Goal: Information Seeking & Learning: Find contact information

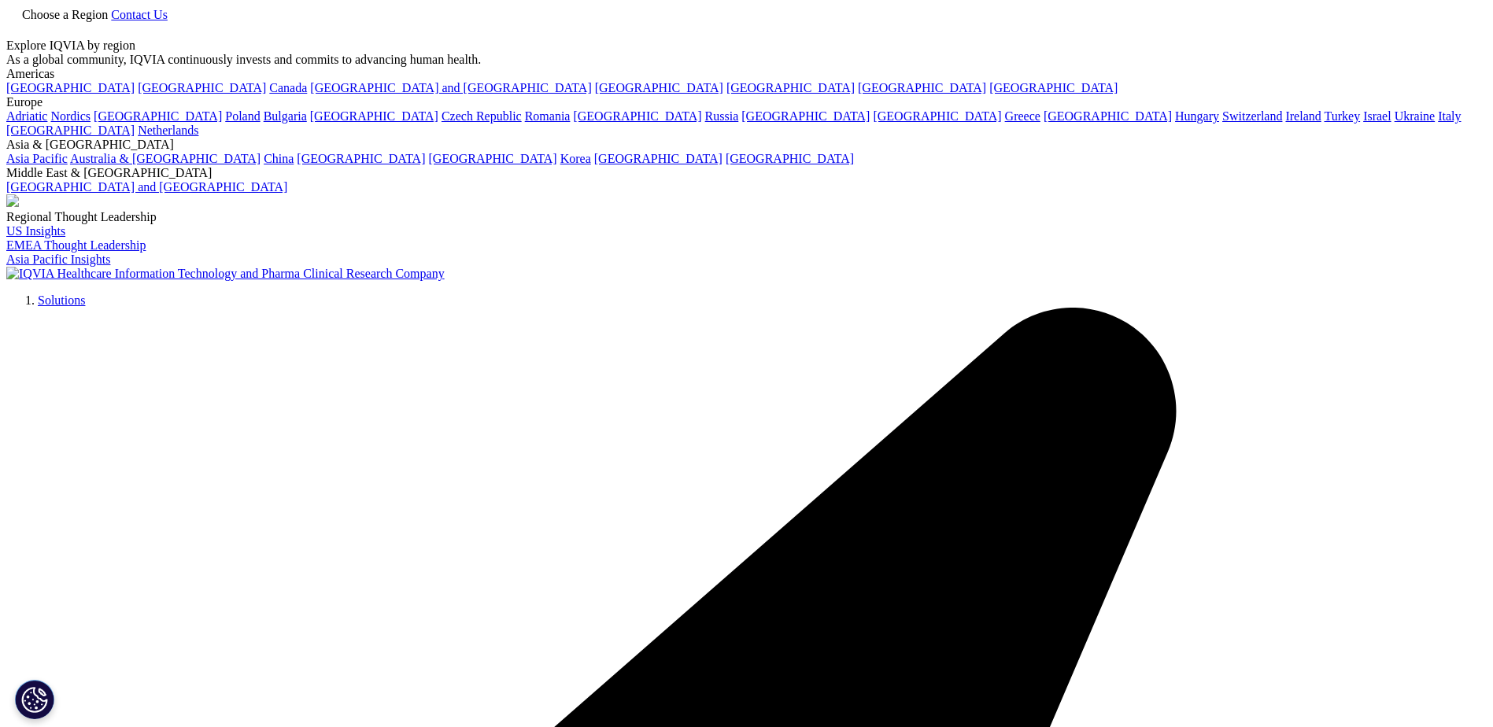
click at [168, 21] on span "Contact Us" at bounding box center [139, 14] width 57 height 13
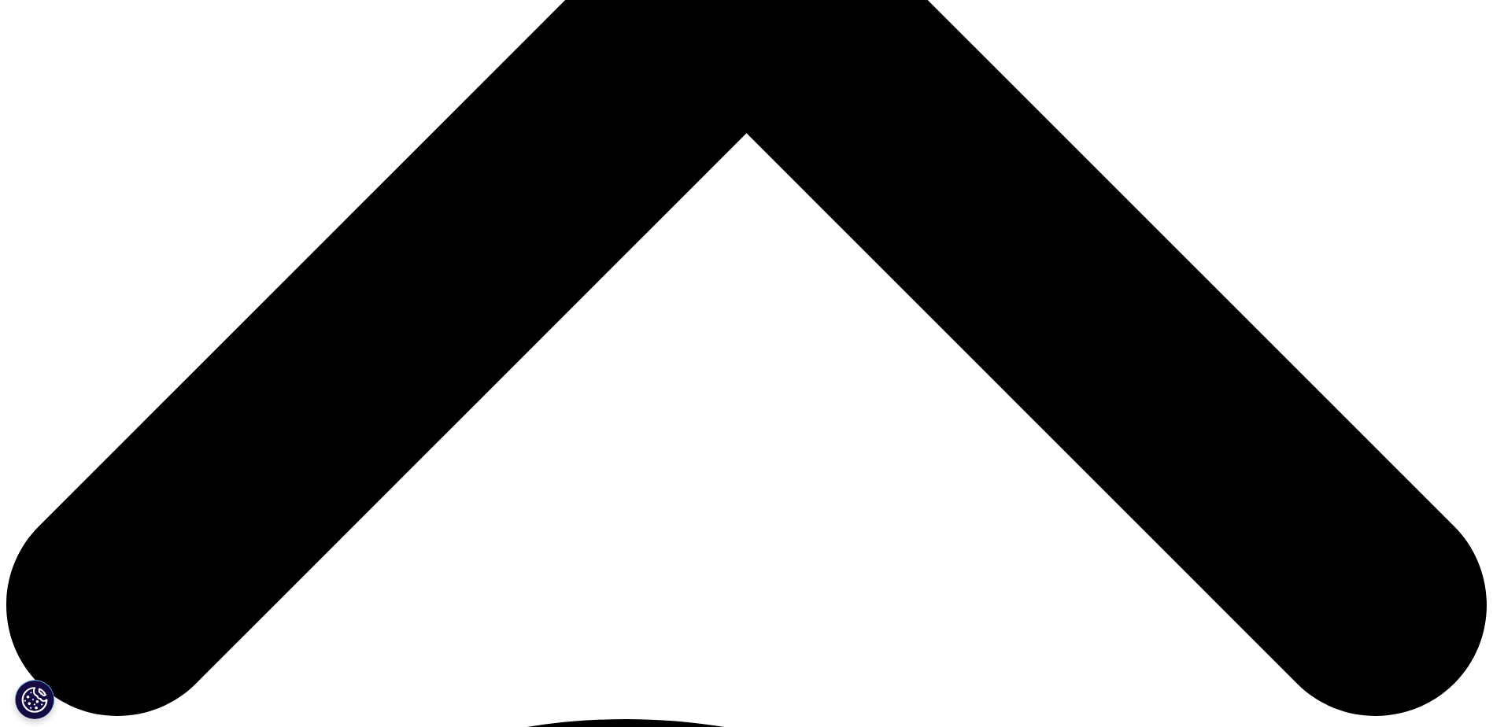
scroll to position [315, 0]
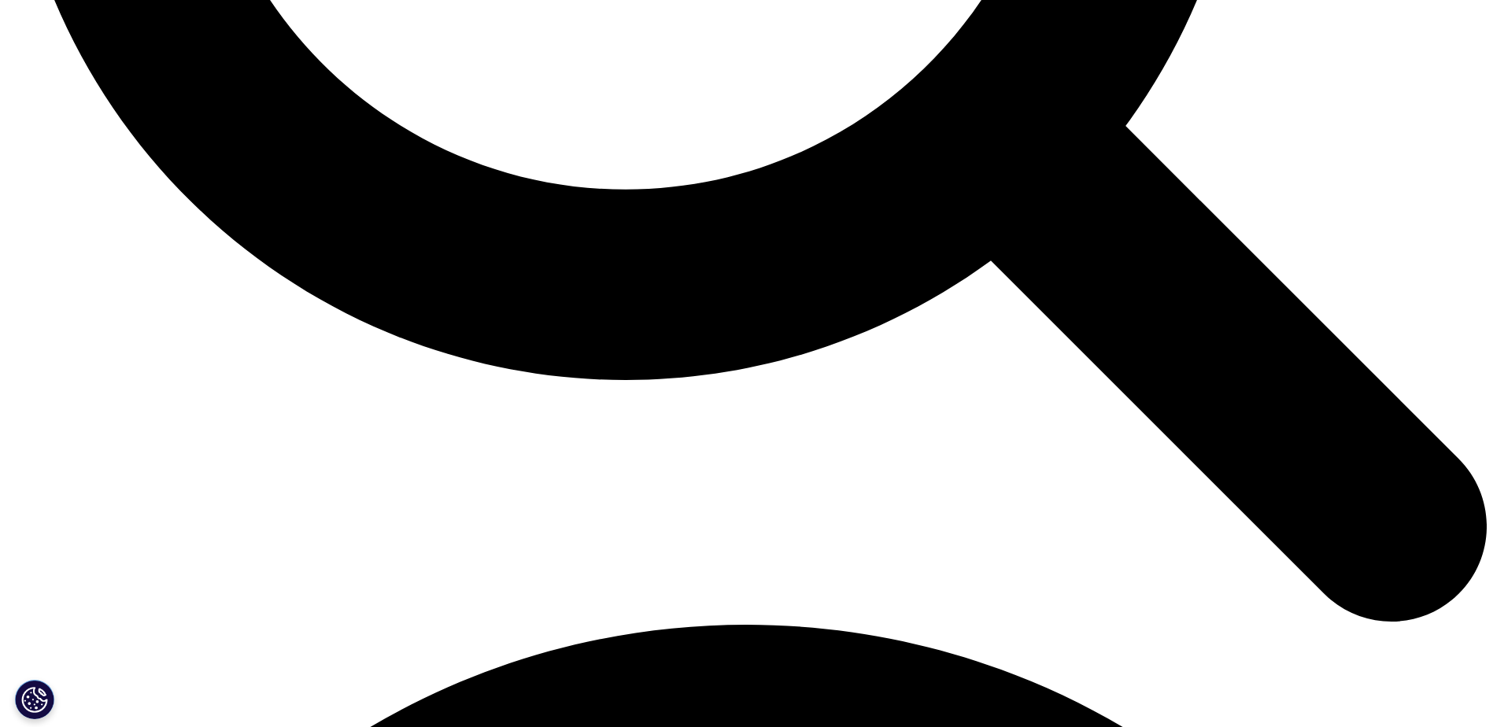
scroll to position [2444, 0]
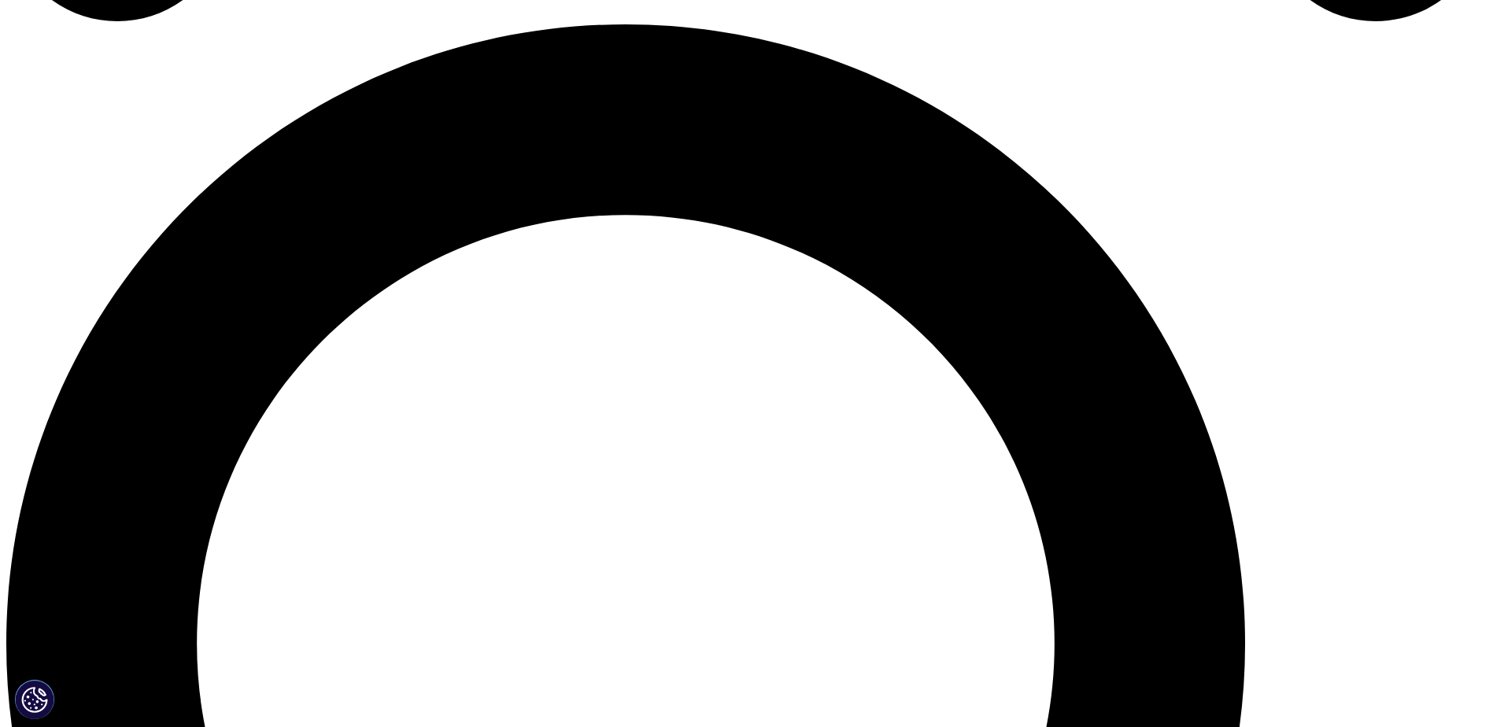
scroll to position [1639, 0]
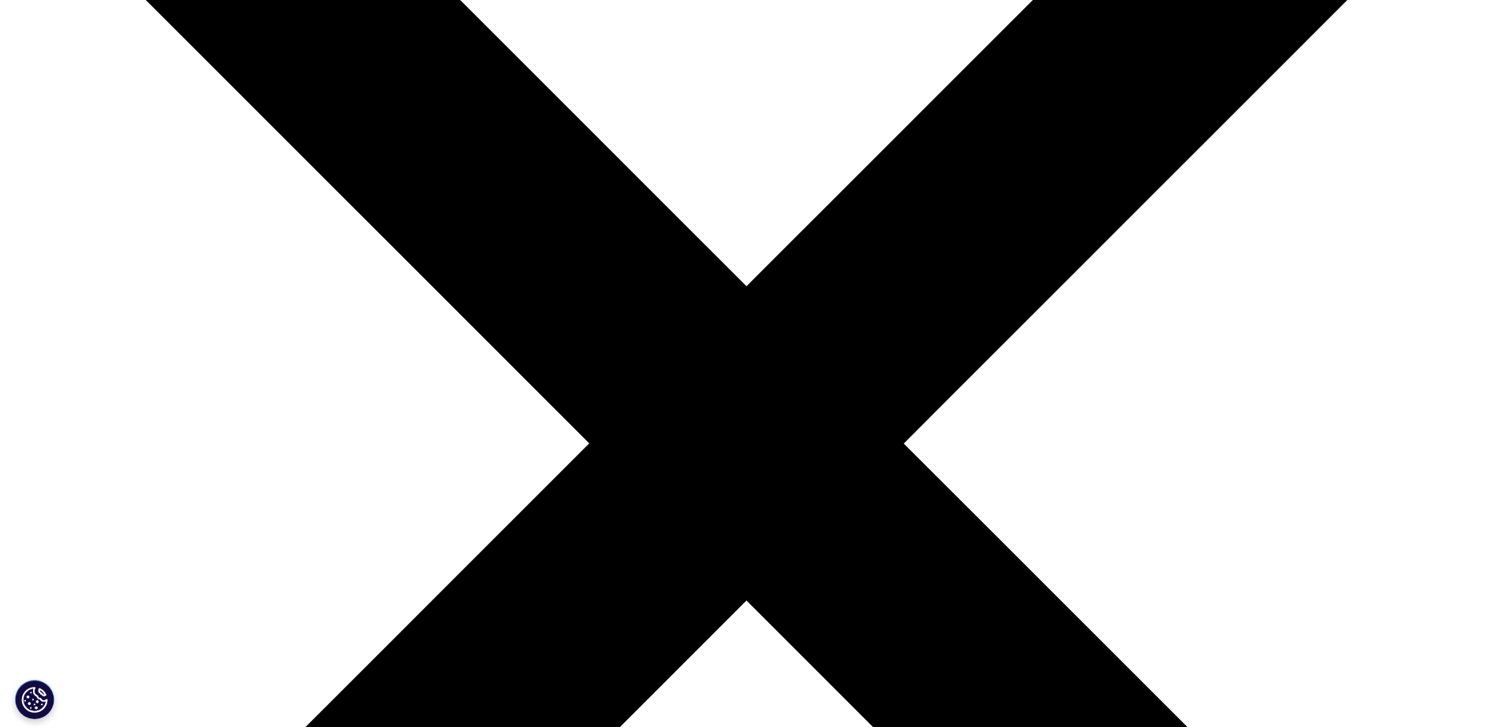
scroll to position [318, 0]
